Goal: Task Accomplishment & Management: Complete application form

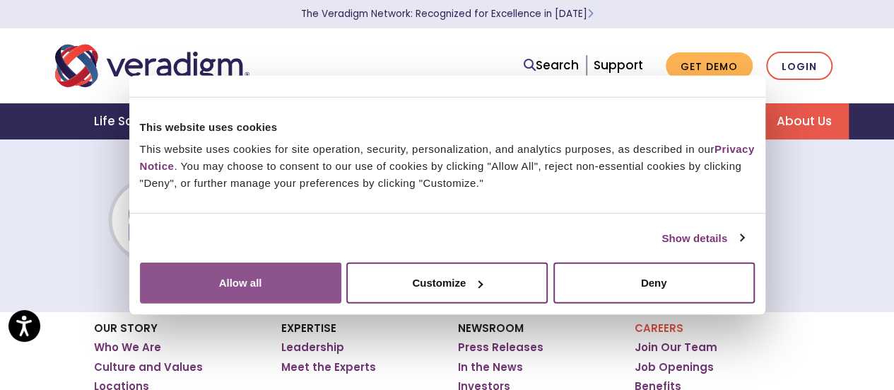
click at [341, 262] on button "Allow all" at bounding box center [240, 282] width 201 height 41
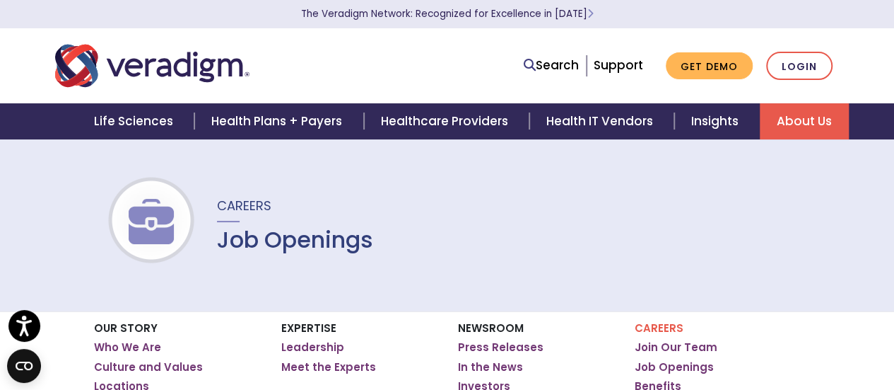
click at [253, 211] on span "Careers" at bounding box center [244, 206] width 54 height 18
click at [269, 233] on h1 "Job Openings" at bounding box center [295, 239] width 156 height 27
drag, startPoint x: 235, startPoint y: 200, endPoint x: 187, endPoint y: 209, distance: 48.9
click at [232, 201] on span "Careers" at bounding box center [244, 206] width 54 height 18
click at [183, 211] on img at bounding box center [151, 221] width 90 height 45
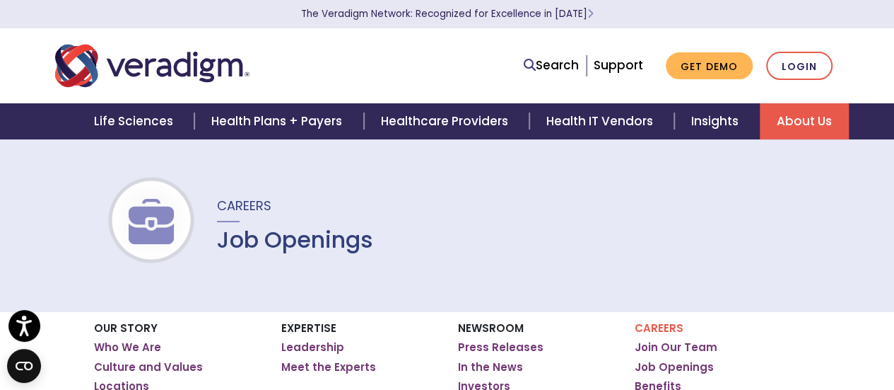
click at [151, 216] on img at bounding box center [151, 221] width 90 height 45
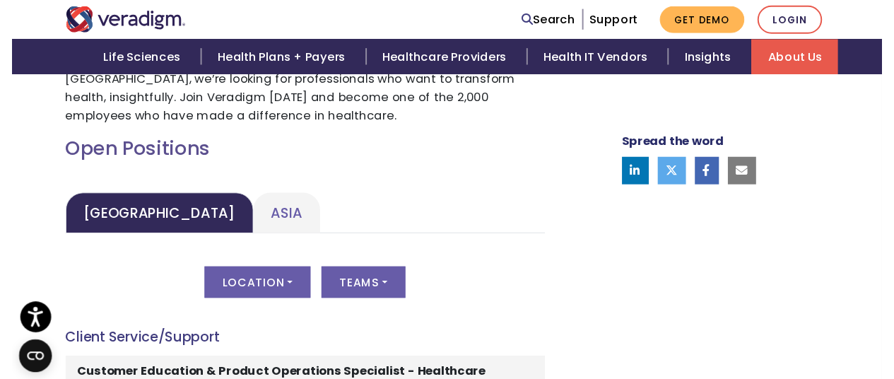
scroll to position [707, 0]
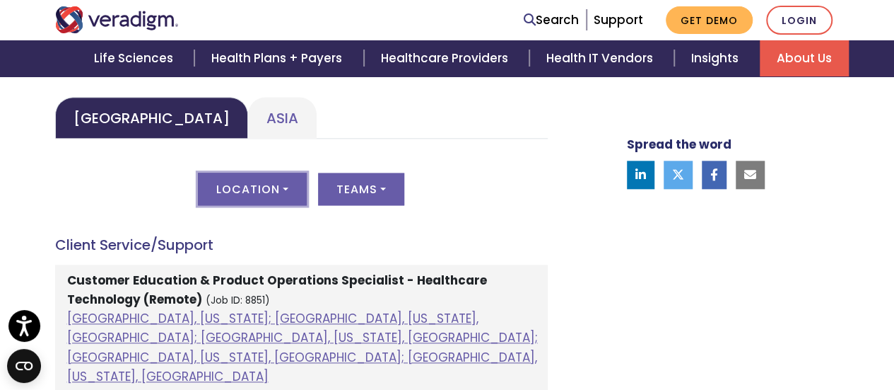
click at [276, 197] on button "Location" at bounding box center [252, 188] width 109 height 33
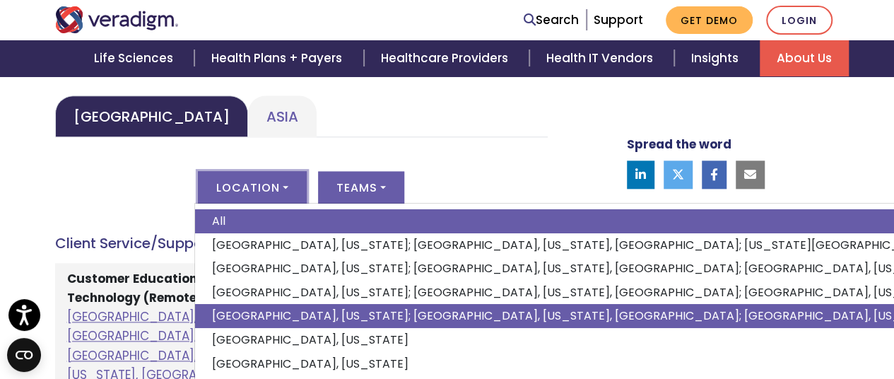
scroll to position [636, 0]
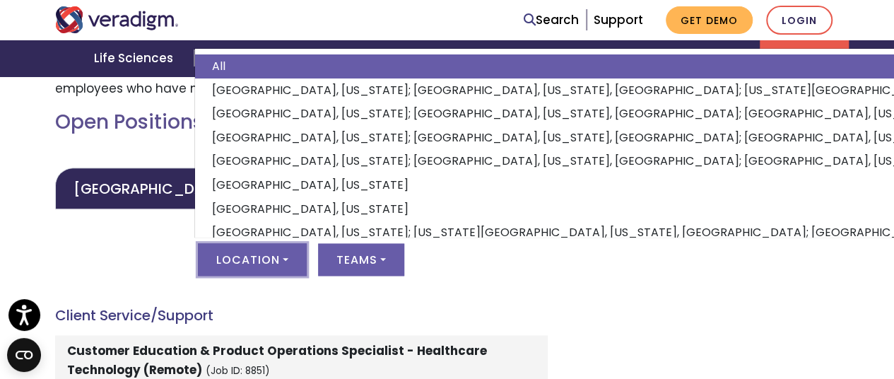
click at [516, 278] on div "Location All [GEOGRAPHIC_DATA], [US_STATE]; [GEOGRAPHIC_DATA], [US_STATE], [GEO…" at bounding box center [301, 267] width 493 height 49
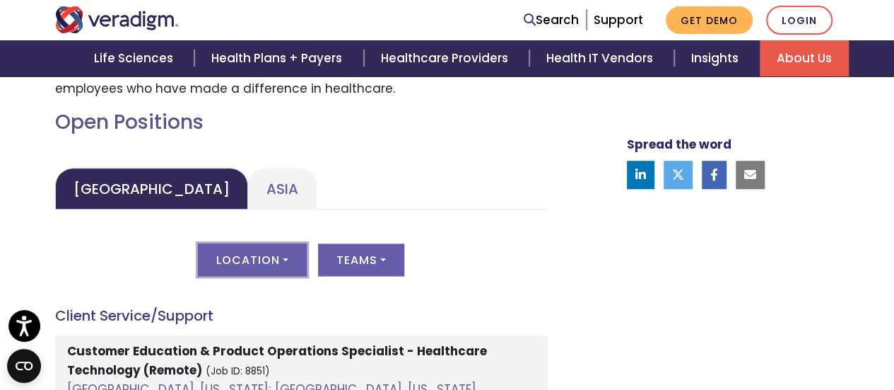
click at [264, 249] on button "Location" at bounding box center [252, 259] width 109 height 33
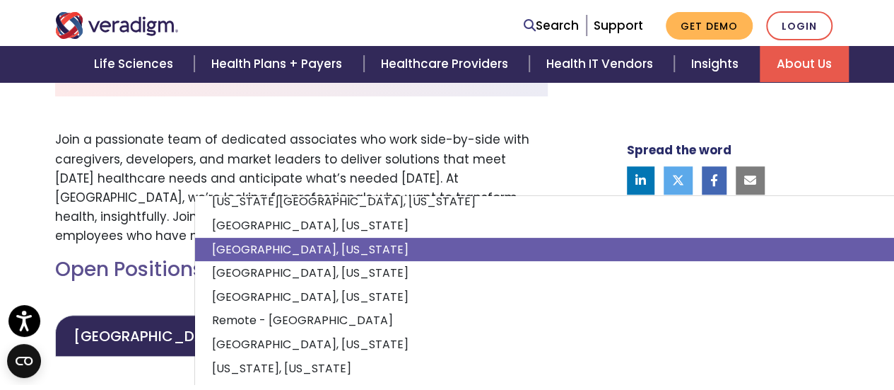
scroll to position [232, 0]
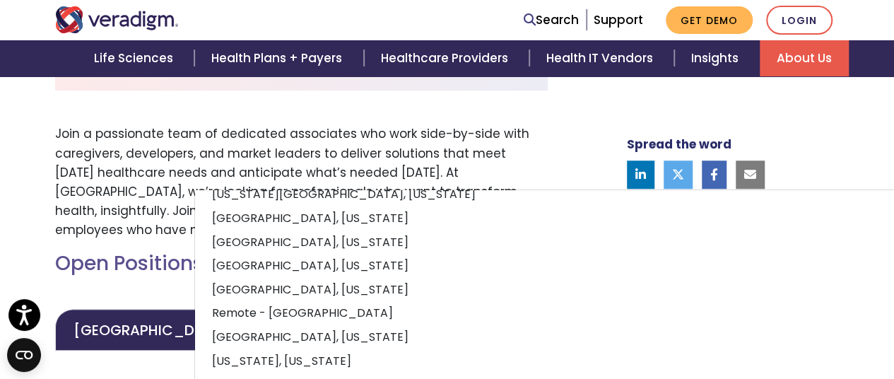
click at [142, 265] on h2 "Open Positions" at bounding box center [301, 264] width 493 height 24
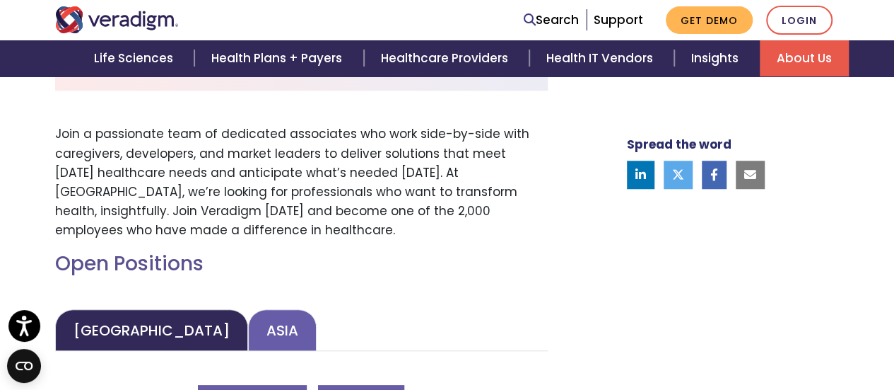
click at [248, 317] on link "Asia" at bounding box center [282, 330] width 69 height 42
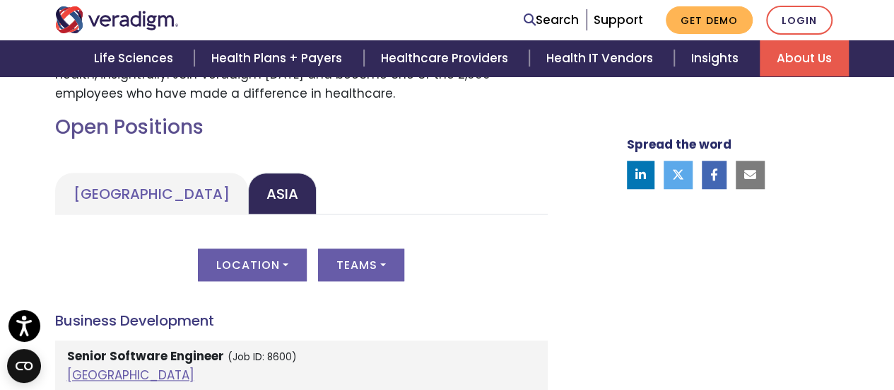
scroll to position [636, 0]
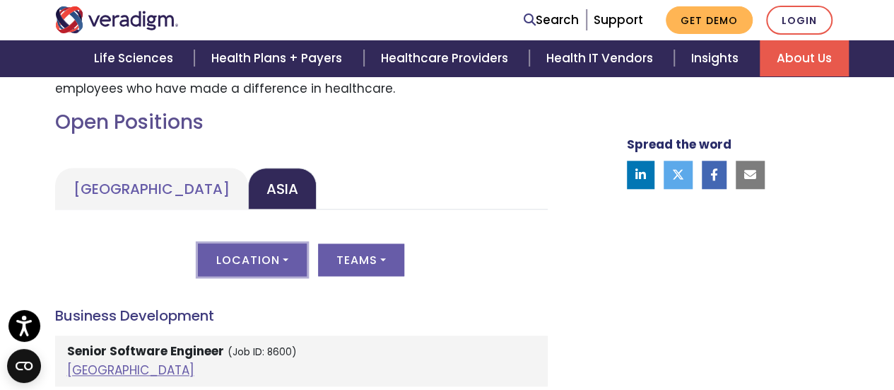
click at [284, 252] on button "Location" at bounding box center [252, 259] width 109 height 33
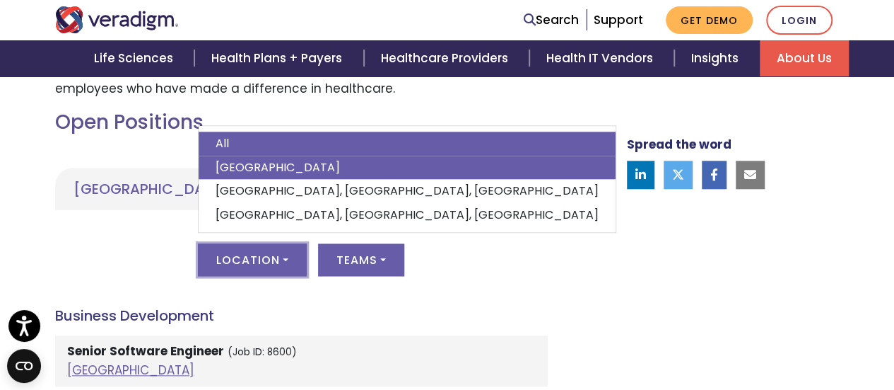
click at [281, 170] on link "[GEOGRAPHIC_DATA]" at bounding box center [407, 168] width 417 height 24
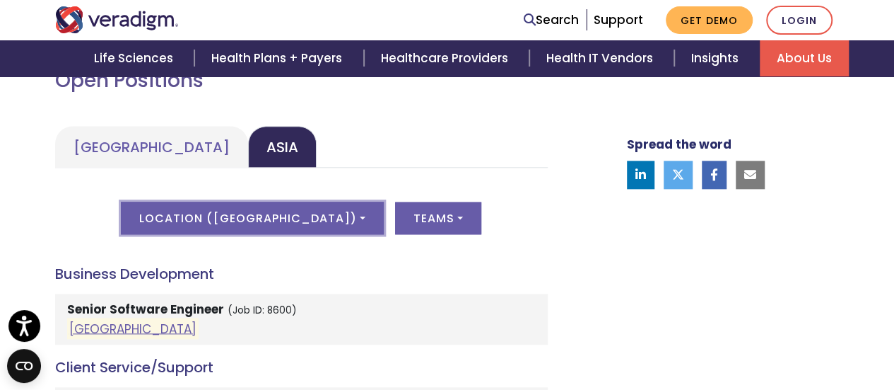
scroll to position [707, 0]
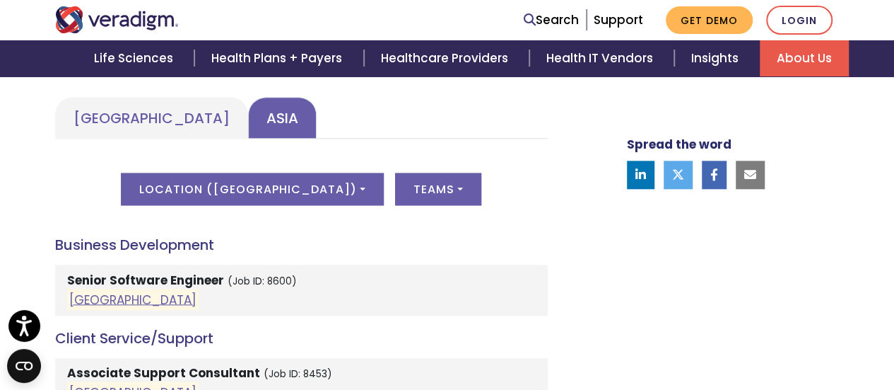
click at [250, 131] on link "Asia" at bounding box center [282, 118] width 69 height 42
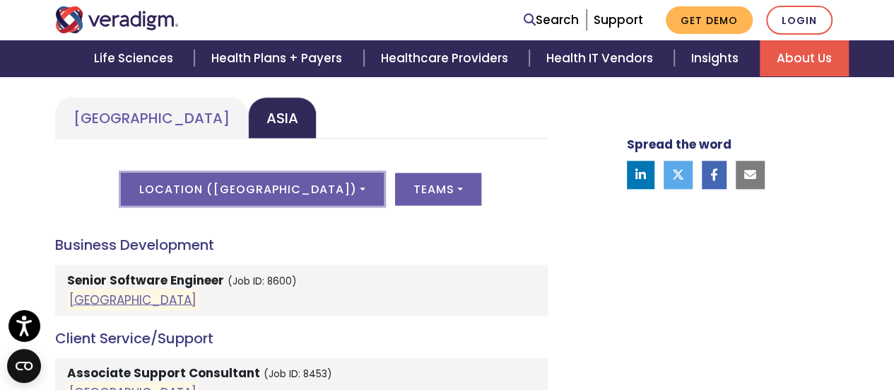
click at [285, 189] on button "Location ( [GEOGRAPHIC_DATA] )" at bounding box center [252, 188] width 262 height 33
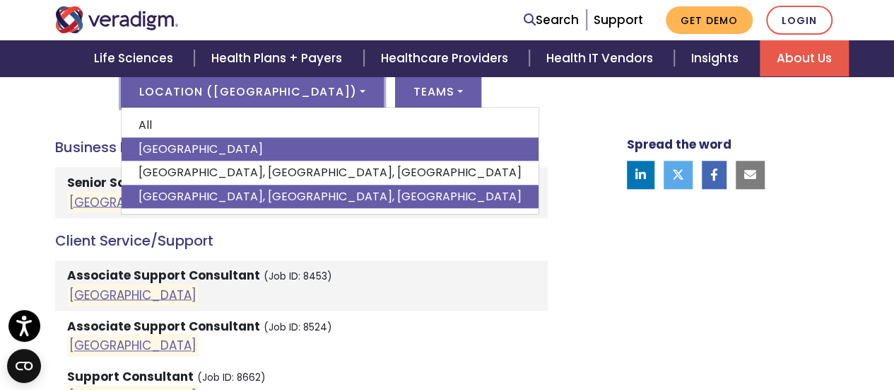
scroll to position [778, 0]
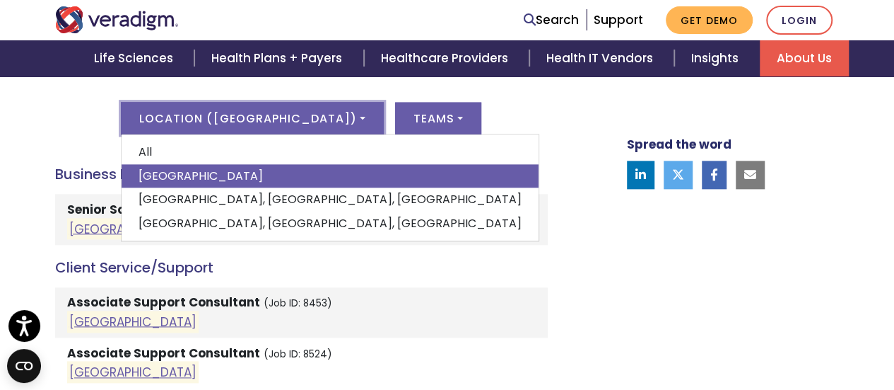
click at [491, 165] on h4 "Business Development" at bounding box center [301, 173] width 493 height 17
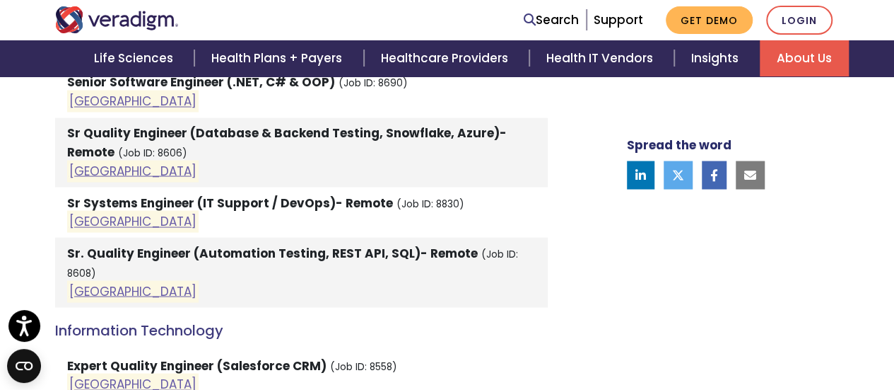
scroll to position [1272, 0]
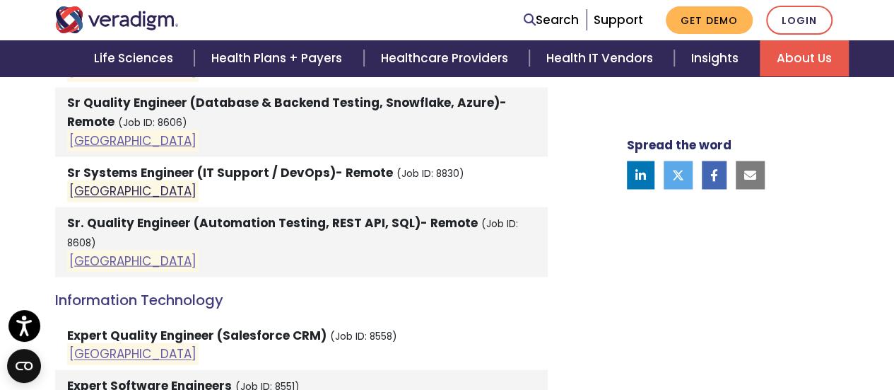
click at [86, 192] on link "[GEOGRAPHIC_DATA]" at bounding box center [132, 190] width 127 height 17
